Goal: Task Accomplishment & Management: Manage account settings

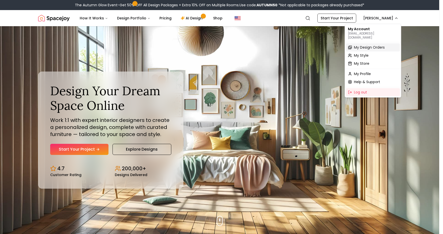
click at [286, 45] on span "My Design Orders" at bounding box center [369, 47] width 31 height 5
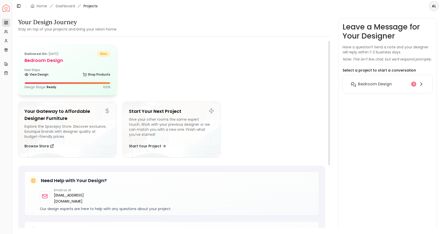
click at [78, 64] on div "Delivered on: [DATE] bliss Bedroom Design Next Steps: View Design Shop Products…" at bounding box center [67, 70] width 98 height 50
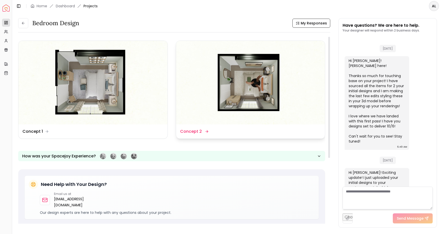
scroll to position [168, 0]
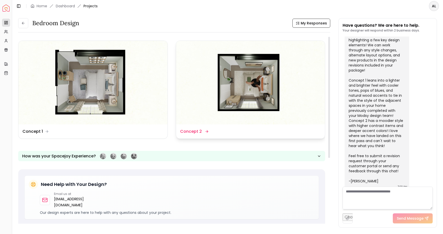
click at [262, 92] on img at bounding box center [250, 83] width 149 height 84
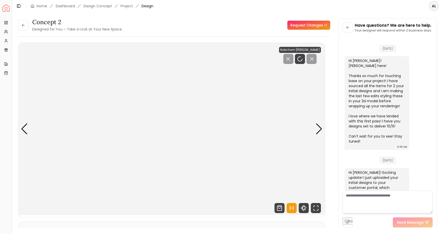
scroll to position [164, 0]
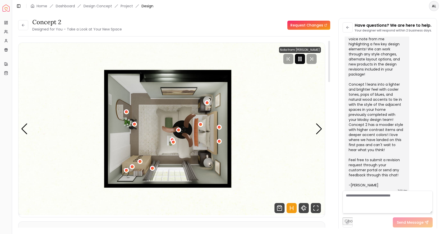
click at [286, 60] on icon "Pause" at bounding box center [300, 59] width 6 height 6
click at [286, 127] on div "Next slide" at bounding box center [319, 129] width 7 height 11
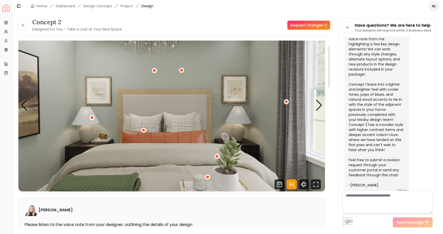
scroll to position [23, 0]
click at [286, 102] on div "Next slide" at bounding box center [319, 105] width 7 height 11
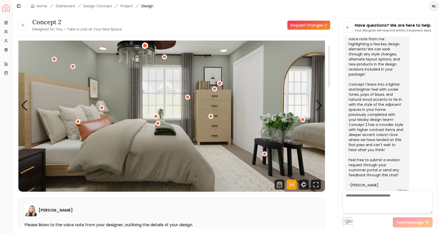
click at [146, 46] on div "3 / 4" at bounding box center [145, 46] width 4 height 4
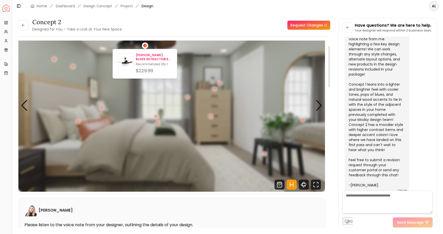
click at [143, 58] on p "[PERSON_NAME] BLADE RETRACTABLE BLADES CEILING FAN" at bounding box center [154, 57] width 37 height 8
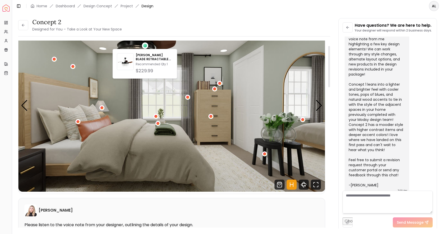
click at [198, 96] on img "3 / 4" at bounding box center [171, 105] width 307 height 173
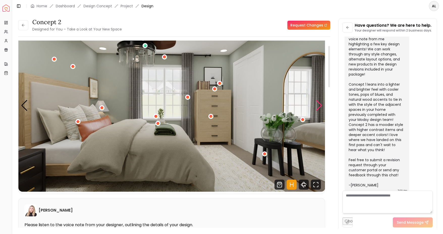
click at [286, 105] on div "Next slide" at bounding box center [319, 105] width 7 height 11
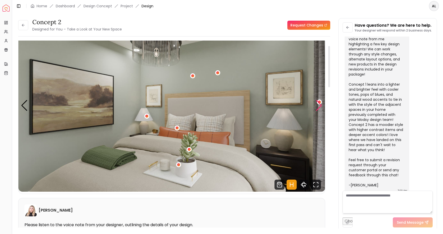
click at [286, 106] on div "Next slide" at bounding box center [319, 105] width 7 height 11
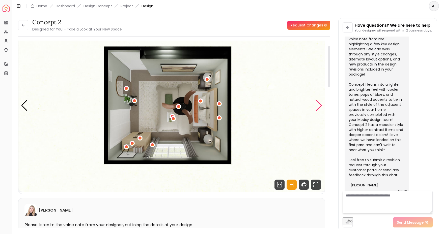
click at [286, 106] on div "Next slide" at bounding box center [319, 105] width 7 height 11
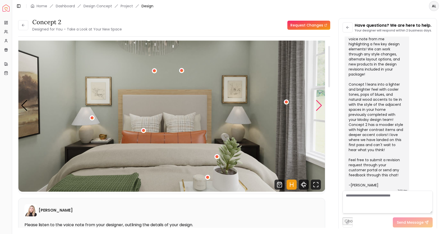
click at [286, 106] on div "Next slide" at bounding box center [319, 105] width 7 height 11
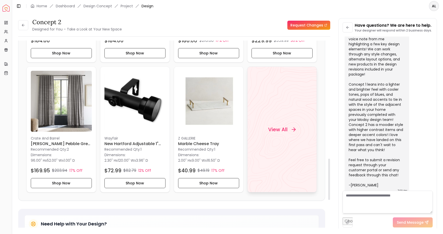
scroll to position [534, 0]
click at [286, 124] on div "View All" at bounding box center [282, 129] width 40 height 15
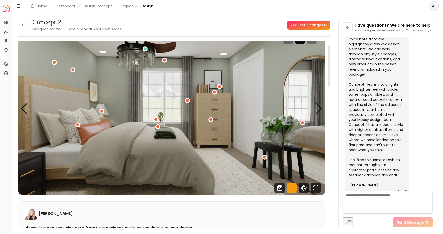
scroll to position [20, 0]
click at [23, 111] on div "Previous slide" at bounding box center [24, 108] width 7 height 11
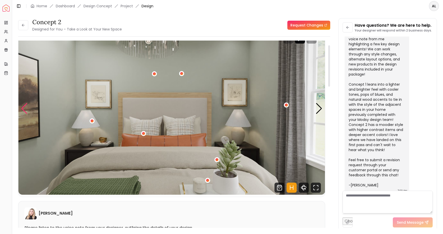
click at [23, 111] on div "Previous slide" at bounding box center [24, 108] width 7 height 11
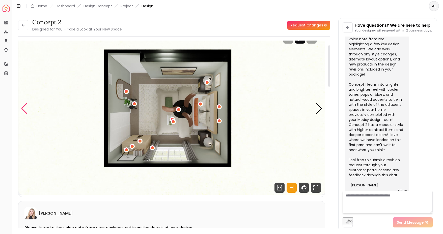
click at [23, 111] on div "Previous slide" at bounding box center [24, 108] width 7 height 11
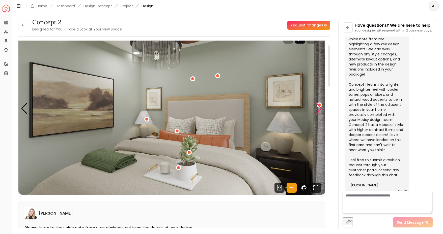
click at [286, 111] on div "Next slide" at bounding box center [319, 108] width 7 height 11
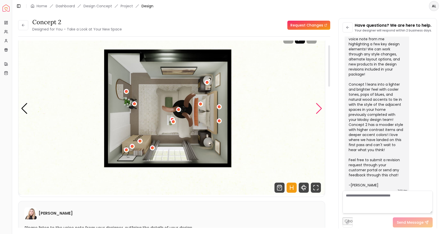
click at [286, 110] on div "Next slide" at bounding box center [319, 108] width 7 height 11
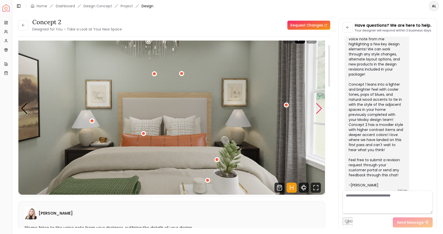
click at [286, 110] on div "Next slide" at bounding box center [319, 108] width 7 height 11
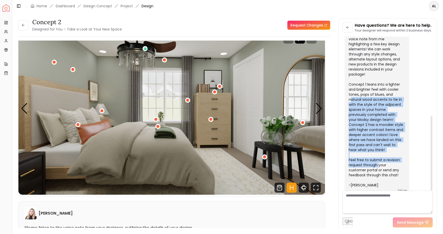
drag, startPoint x: 366, startPoint y: 93, endPoint x: 394, endPoint y: 156, distance: 68.9
click at [286, 156] on div "Hi [PERSON_NAME]! Exciting update! I just uploaded your initial designs to your…" at bounding box center [376, 97] width 55 height 182
click at [22, 28] on button at bounding box center [23, 25] width 10 height 10
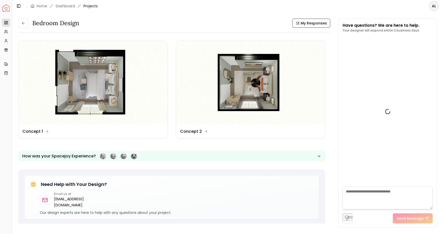
scroll to position [168, 0]
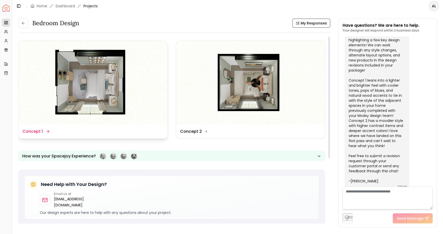
click at [89, 76] on img at bounding box center [92, 83] width 149 height 84
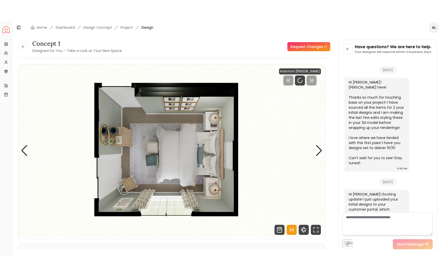
scroll to position [164, 0]
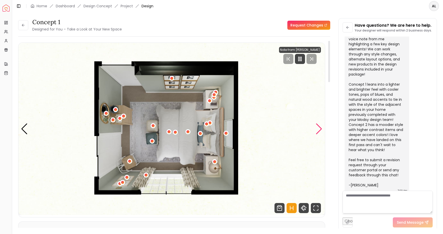
click at [286, 129] on div "Next slide" at bounding box center [319, 129] width 7 height 11
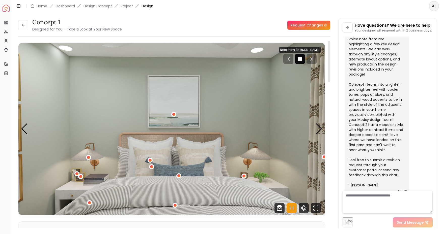
click at [286, 61] on icon "Pause" at bounding box center [300, 59] width 6 height 6
click at [286, 134] on div "Next slide" at bounding box center [319, 129] width 7 height 11
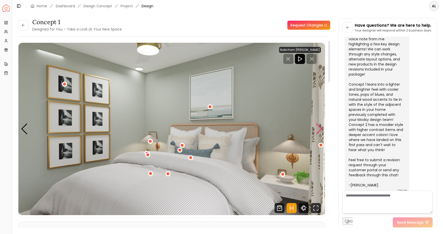
click at [286, 133] on div "Next slide" at bounding box center [319, 129] width 7 height 11
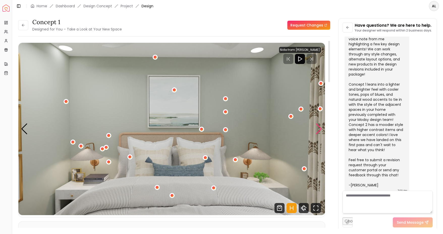
click at [286, 133] on div "Next slide" at bounding box center [319, 129] width 7 height 11
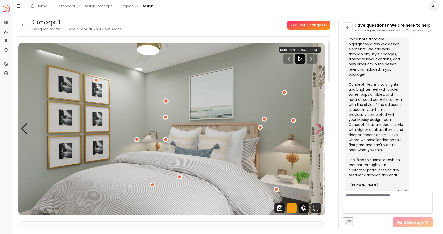
click at [286, 133] on div "Next slide" at bounding box center [319, 129] width 7 height 11
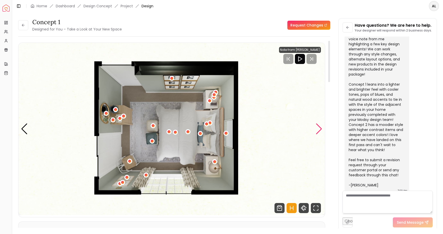
click at [286, 133] on div "Next slide" at bounding box center [319, 129] width 7 height 11
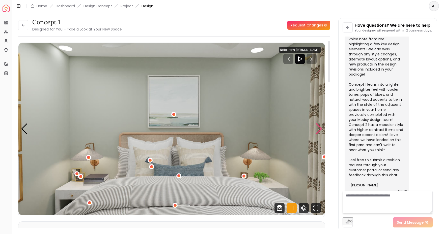
click at [286, 133] on div "Next slide" at bounding box center [319, 129] width 7 height 11
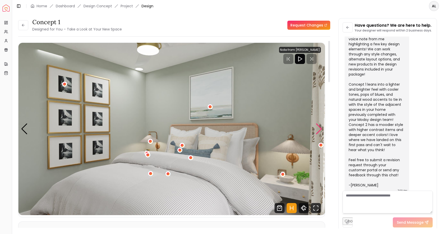
click at [286, 133] on div "Next slide" at bounding box center [319, 129] width 7 height 11
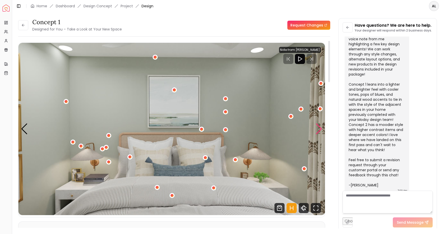
click at [286, 133] on div "Next slide" at bounding box center [319, 129] width 7 height 11
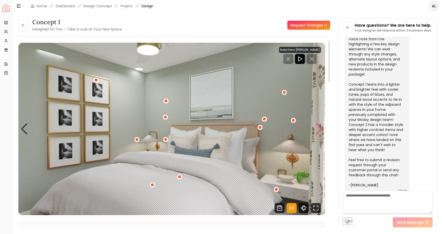
click at [286, 133] on div "Next slide" at bounding box center [319, 129] width 7 height 11
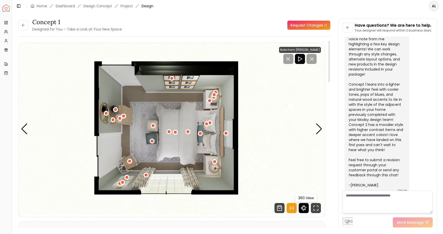
click at [286, 210] on icon "360 View" at bounding box center [304, 208] width 10 height 10
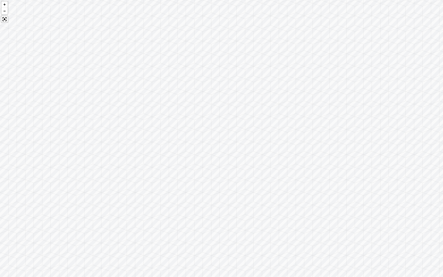
drag, startPoint x: 328, startPoint y: 114, endPoint x: 161, endPoint y: 110, distance: 167.8
click at [161, 110] on div at bounding box center [221, 138] width 443 height 277
drag, startPoint x: 263, startPoint y: 109, endPoint x: 50, endPoint y: 142, distance: 216.2
click at [50, 142] on div at bounding box center [221, 138] width 443 height 277
drag, startPoint x: 163, startPoint y: 127, endPoint x: 52, endPoint y: 153, distance: 114.5
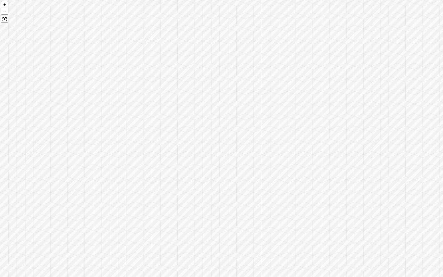
click at [52, 153] on div at bounding box center [221, 138] width 443 height 277
drag, startPoint x: 118, startPoint y: 139, endPoint x: 0, endPoint y: 135, distance: 117.6
click at [0, 135] on div at bounding box center [221, 138] width 443 height 277
drag, startPoint x: 139, startPoint y: 137, endPoint x: 43, endPoint y: 117, distance: 97.5
click at [43, 117] on div at bounding box center [221, 138] width 443 height 277
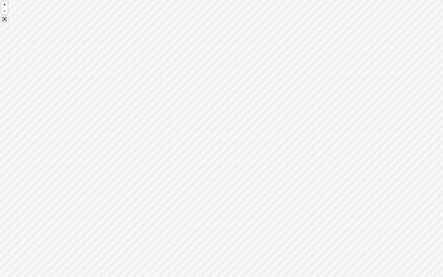
drag, startPoint x: 240, startPoint y: 147, endPoint x: 29, endPoint y: 90, distance: 219.1
click at [29, 90] on div at bounding box center [221, 138] width 443 height 277
drag, startPoint x: 198, startPoint y: 93, endPoint x: 245, endPoint y: 116, distance: 52.5
click at [245, 116] on div at bounding box center [221, 138] width 443 height 277
drag, startPoint x: 307, startPoint y: 133, endPoint x: 361, endPoint y: 196, distance: 82.6
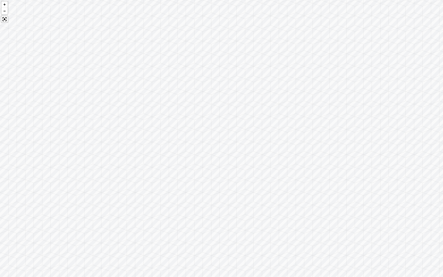
click at [286, 196] on div at bounding box center [221, 138] width 443 height 277
drag, startPoint x: 328, startPoint y: 123, endPoint x: 179, endPoint y: 143, distance: 151.1
click at [179, 143] on div at bounding box center [221, 138] width 443 height 277
drag, startPoint x: 285, startPoint y: 127, endPoint x: 309, endPoint y: 112, distance: 28.6
click at [286, 112] on div at bounding box center [221, 138] width 443 height 277
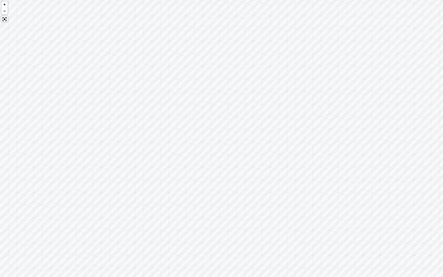
drag, startPoint x: 174, startPoint y: 109, endPoint x: 308, endPoint y: 244, distance: 190.1
click at [286, 233] on div at bounding box center [221, 138] width 443 height 277
drag, startPoint x: 202, startPoint y: 163, endPoint x: 314, endPoint y: 113, distance: 122.6
click at [286, 113] on div at bounding box center [221, 138] width 443 height 277
click at [2, 10] on div at bounding box center [4, 11] width 7 height 7
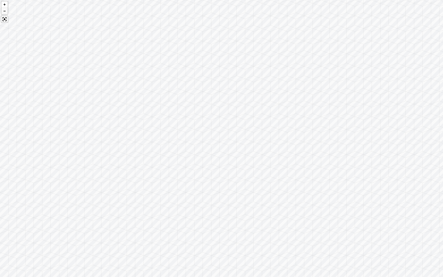
click at [3, 11] on div at bounding box center [4, 11] width 7 height 7
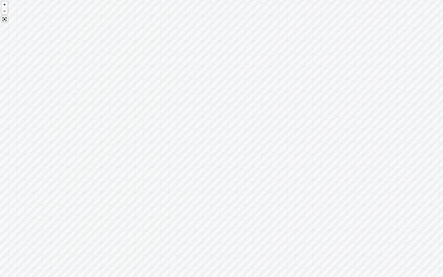
click at [3, 11] on div at bounding box center [4, 11] width 7 height 7
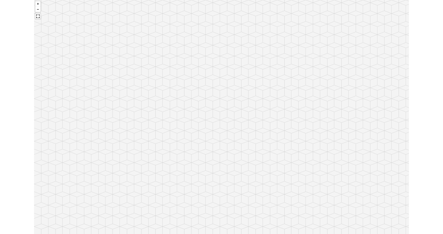
scroll to position [164, 0]
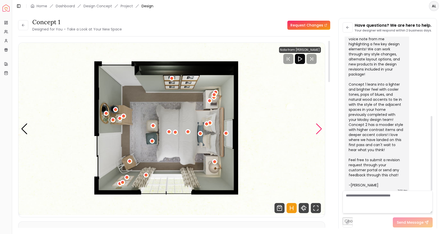
click at [286, 130] on div "Next slide" at bounding box center [319, 129] width 7 height 11
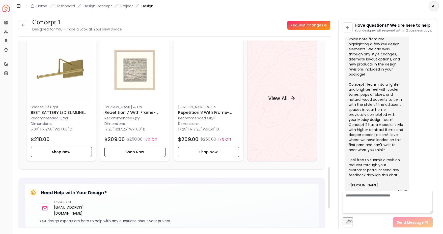
scroll to position [558, 0]
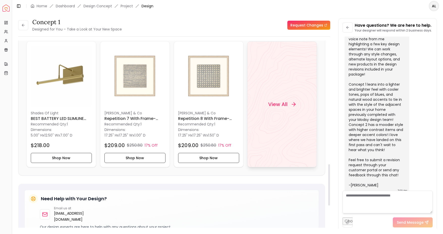
click at [281, 108] on div "View All" at bounding box center [282, 104] width 40 height 15
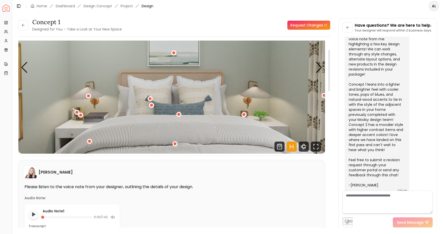
scroll to position [0, 0]
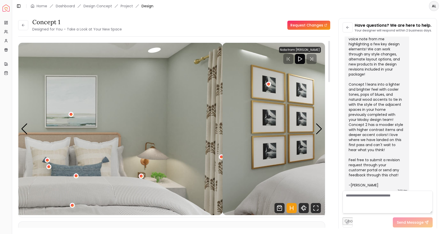
click at [165, 129] on img "2 / 5" at bounding box center [69, 129] width 307 height 173
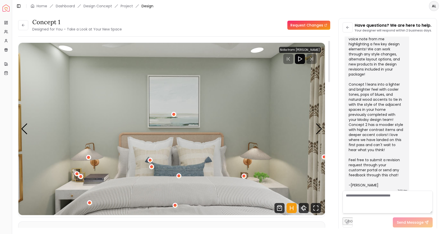
click at [0, 77] on div "Spacejoy Dashboard Overview Projects My Referrals My Profile Gift Card Balance …" at bounding box center [221, 117] width 443 height 234
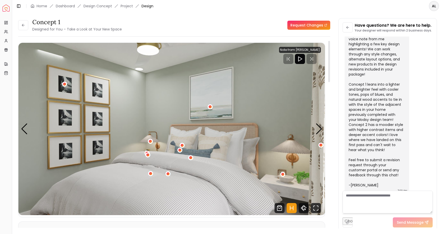
click at [142, 106] on img "3 / 5" at bounding box center [171, 129] width 307 height 173
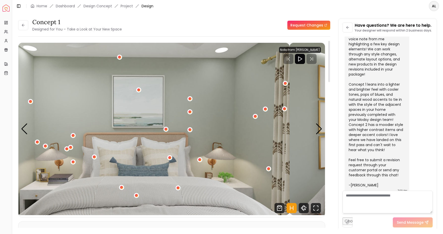
click at [114, 103] on img "4 / 5" at bounding box center [136, 129] width 307 height 173
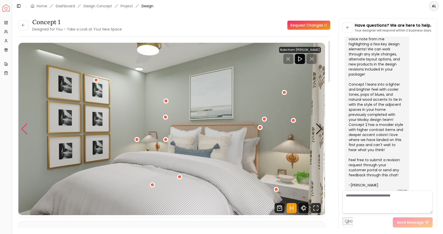
click at [27, 126] on div "Previous slide" at bounding box center [24, 129] width 7 height 11
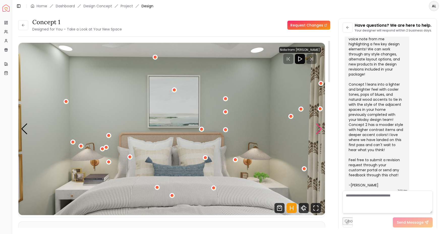
click at [286, 126] on div "Next slide" at bounding box center [319, 129] width 7 height 11
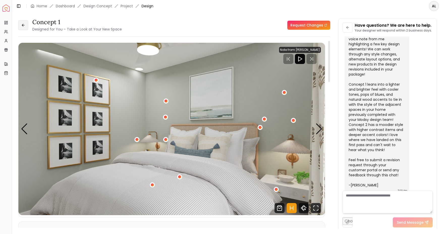
click at [22, 26] on icon at bounding box center [23, 25] width 4 height 4
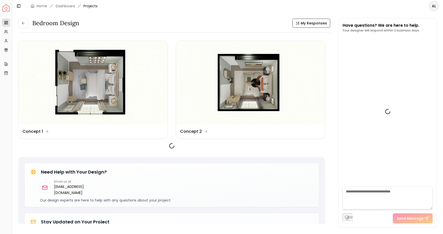
scroll to position [168, 0]
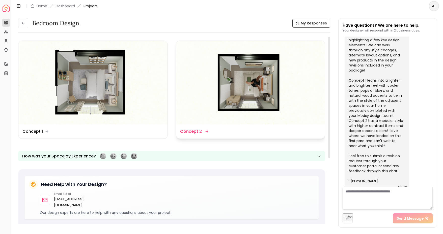
click at [245, 99] on img at bounding box center [250, 83] width 149 height 84
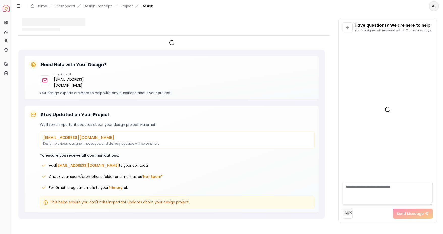
scroll to position [164, 0]
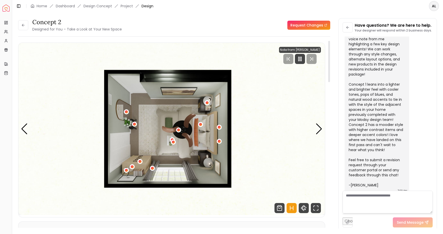
click at [286, 125] on img "1 / 4" at bounding box center [171, 129] width 307 height 173
click at [286, 60] on icon "Pause" at bounding box center [300, 59] width 6 height 6
click at [286, 132] on div "Next slide" at bounding box center [319, 129] width 7 height 11
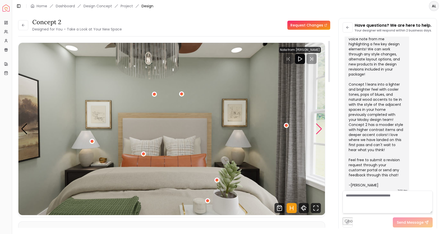
click at [286, 132] on div "Next slide" at bounding box center [319, 129] width 7 height 11
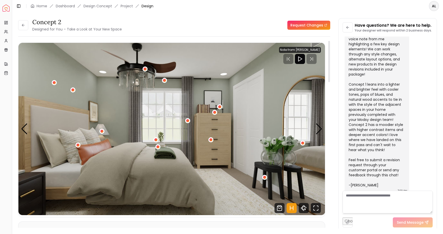
scroll to position [5, 0]
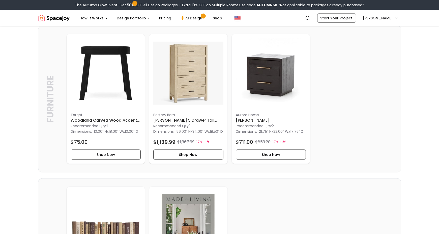
scroll to position [1324, 0]
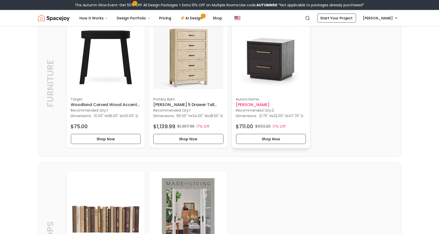
click at [285, 81] on img at bounding box center [271, 58] width 70 height 70
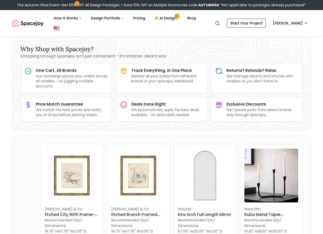
scroll to position [24, 0]
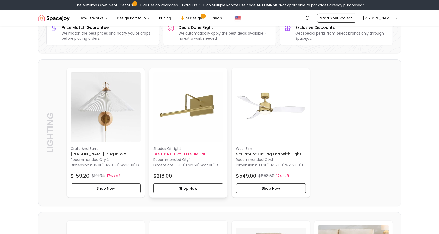
click at [175, 152] on h6 "BEST BATTERY LED SLIMLINE PICTURE LIGHT 12inch" at bounding box center [188, 154] width 70 height 6
